Goal: Navigation & Orientation: Find specific page/section

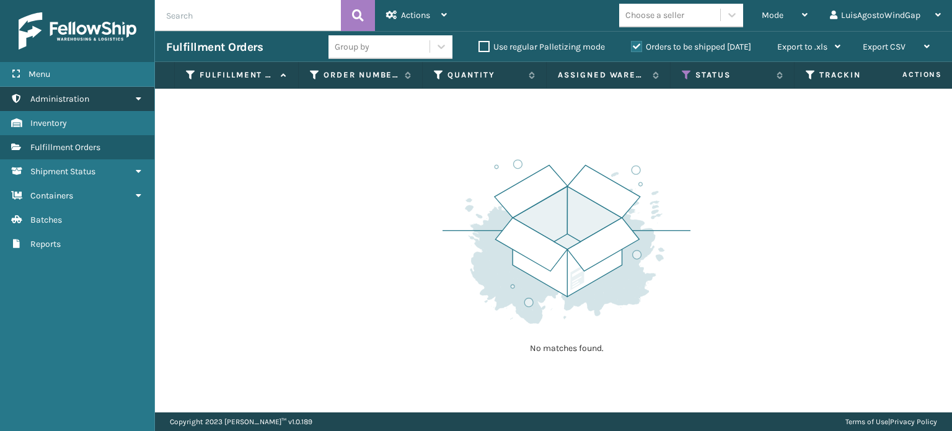
click at [89, 97] on span "Administration" at bounding box center [59, 99] width 59 height 11
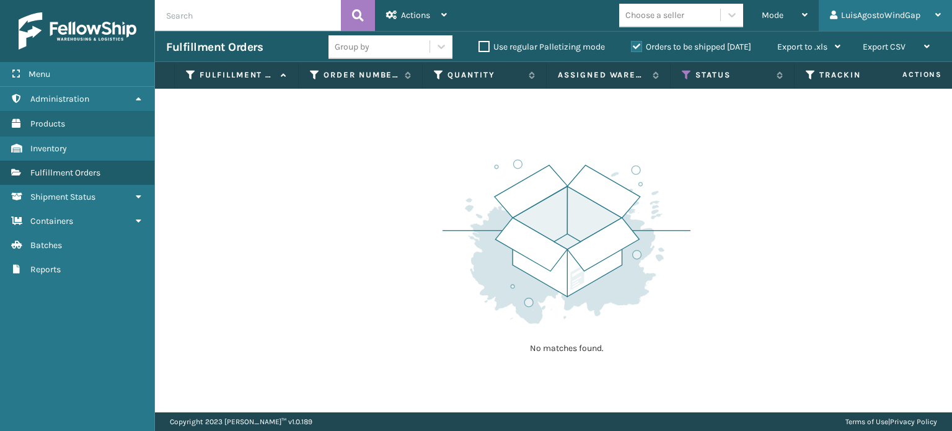
click at [891, 19] on div "LuisAgostoWindGap" at bounding box center [885, 15] width 111 height 31
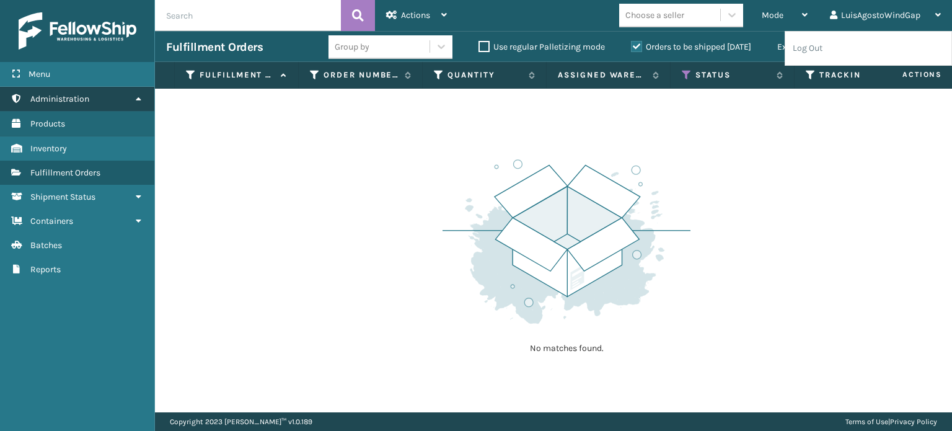
click at [79, 99] on span "Administration" at bounding box center [59, 99] width 59 height 11
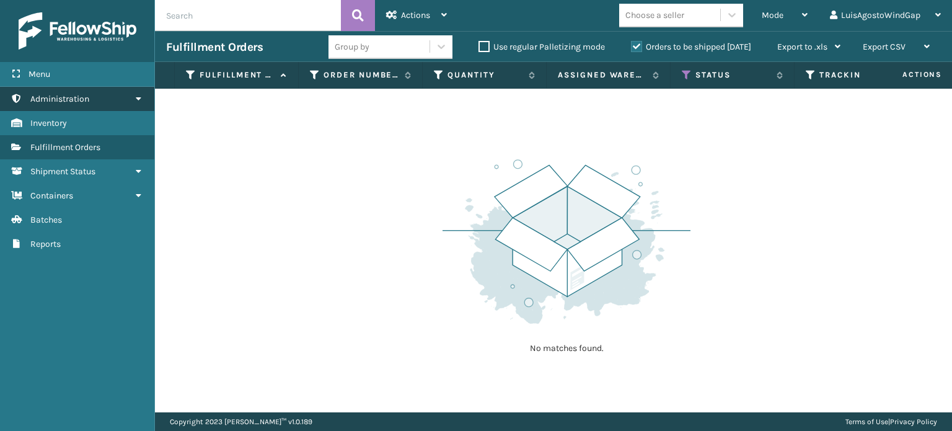
click at [79, 99] on span "Administration" at bounding box center [59, 99] width 59 height 11
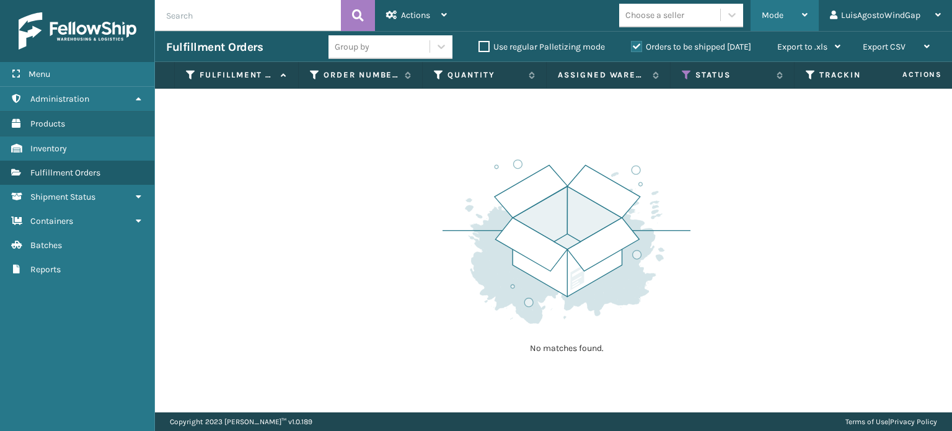
click at [787, 11] on div "Mode" at bounding box center [785, 15] width 46 height 31
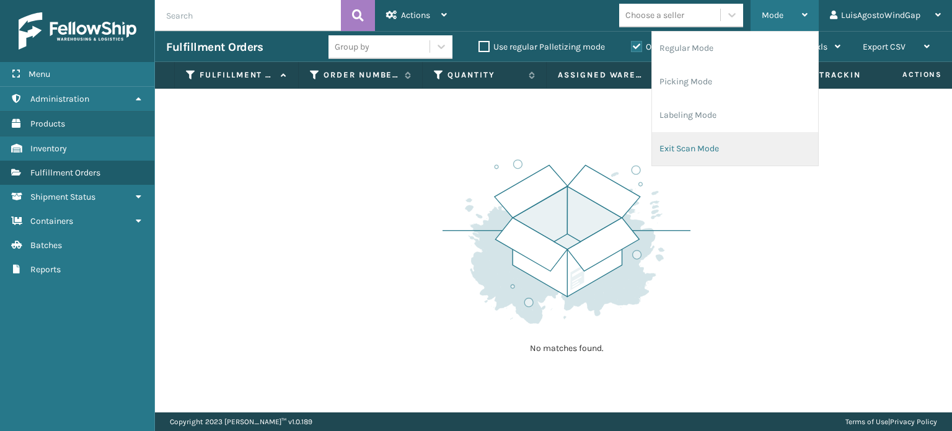
click at [696, 159] on li "Exit Scan Mode" at bounding box center [735, 148] width 166 height 33
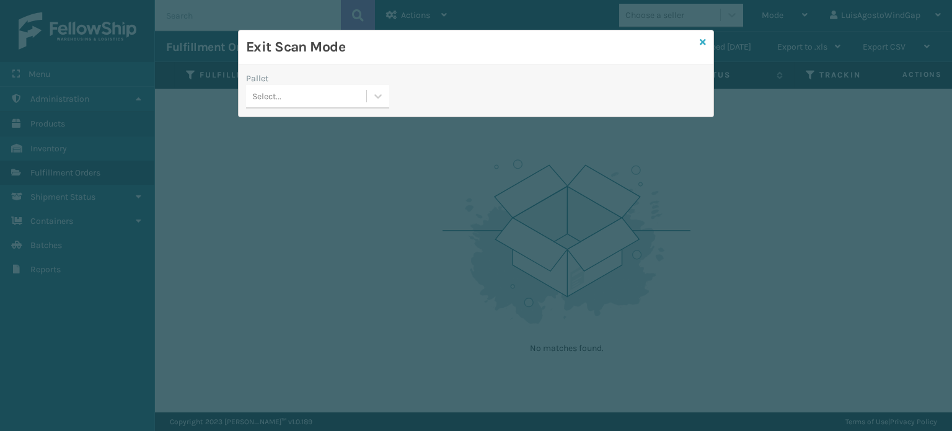
click at [700, 43] on icon at bounding box center [703, 42] width 6 height 9
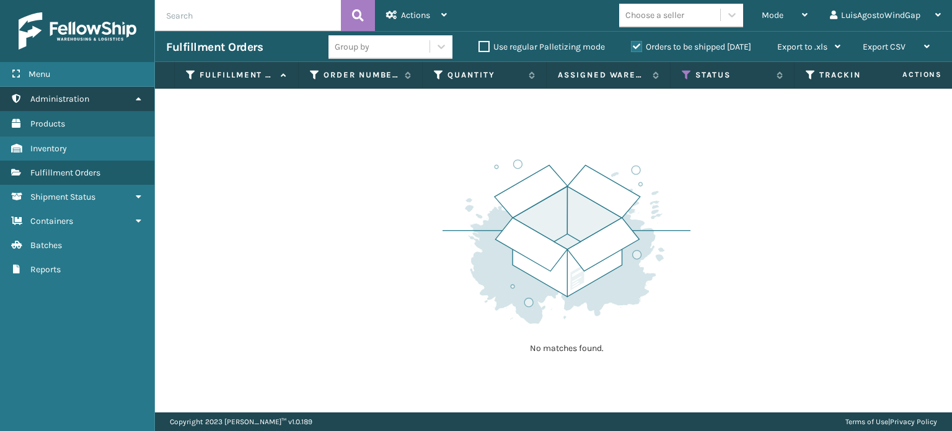
click at [118, 98] on link "Administration" at bounding box center [77, 99] width 154 height 24
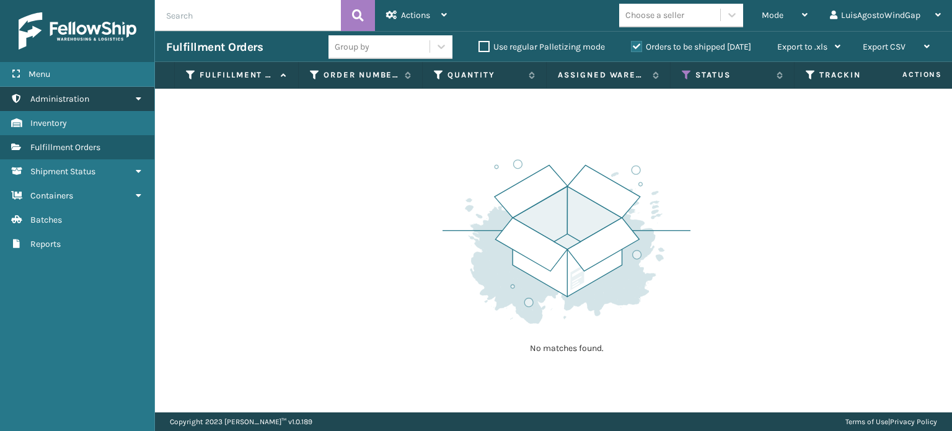
click at [128, 98] on link "Administration" at bounding box center [77, 99] width 154 height 24
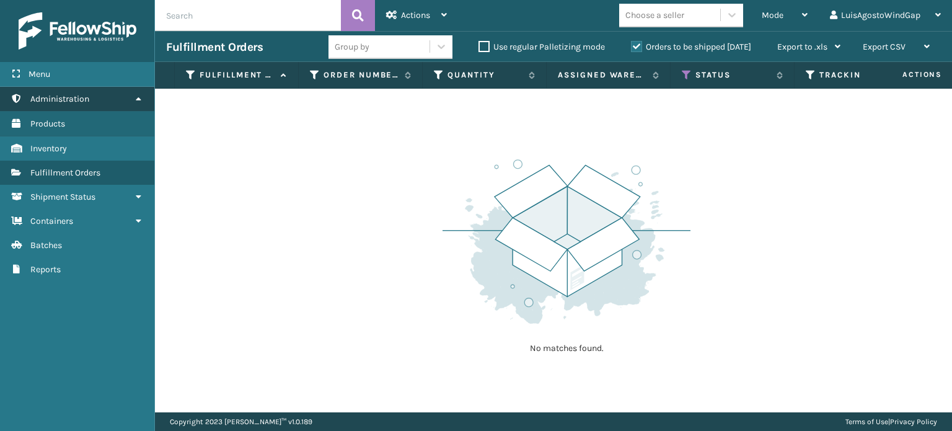
click at [92, 98] on link "Administration" at bounding box center [77, 99] width 154 height 24
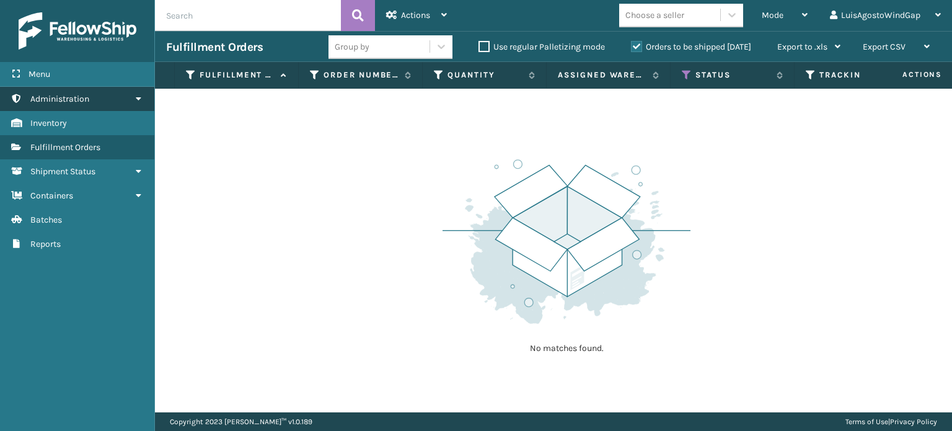
click at [92, 98] on link "Administration" at bounding box center [77, 99] width 154 height 24
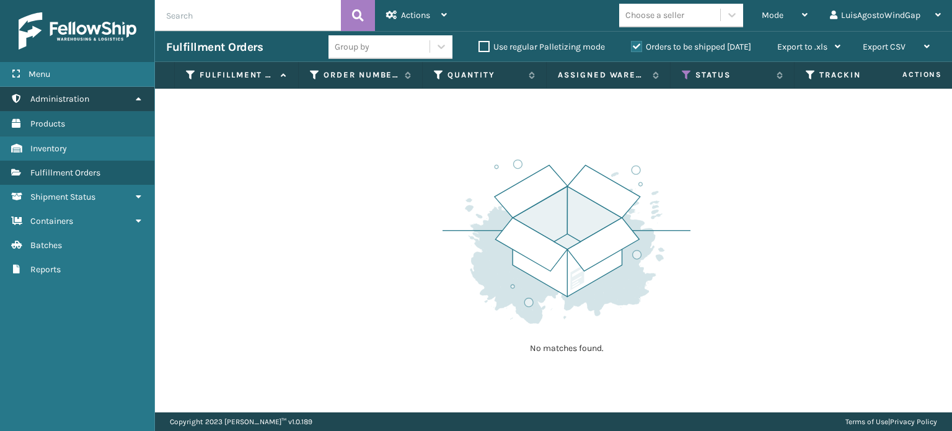
click at [141, 98] on icon at bounding box center [138, 98] width 10 height 9
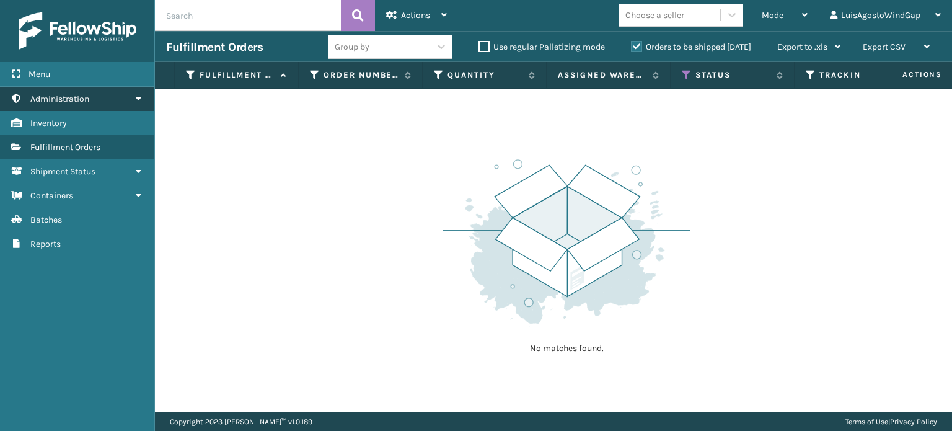
click at [141, 98] on icon at bounding box center [138, 98] width 10 height 9
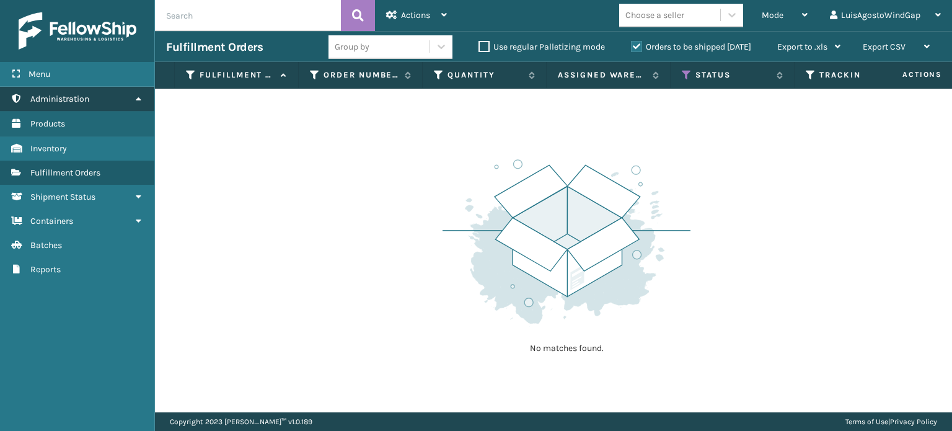
click at [141, 98] on icon at bounding box center [138, 98] width 10 height 9
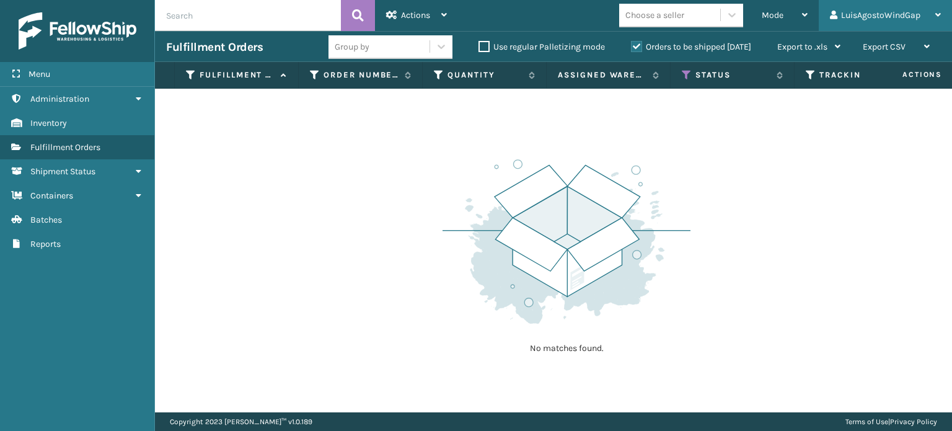
click at [883, 10] on div "LuisAgostoWindGap" at bounding box center [885, 15] width 111 height 31
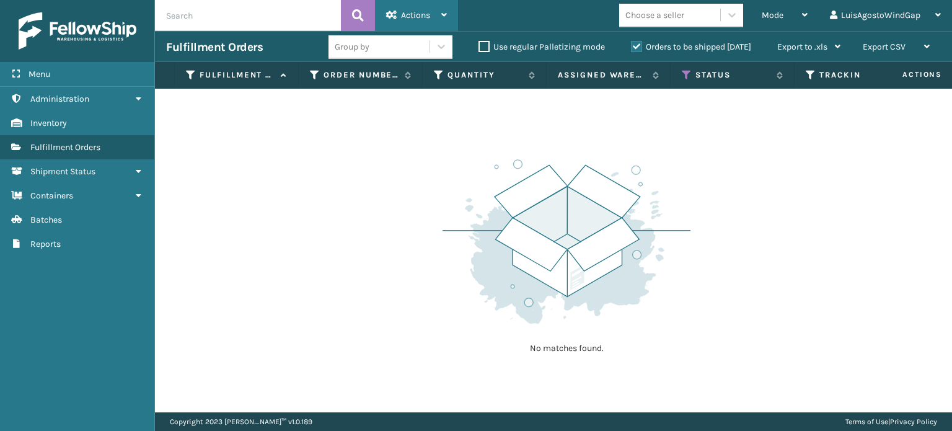
click at [438, 5] on div "Actions" at bounding box center [416, 15] width 61 height 31
